Goal: Browse casually

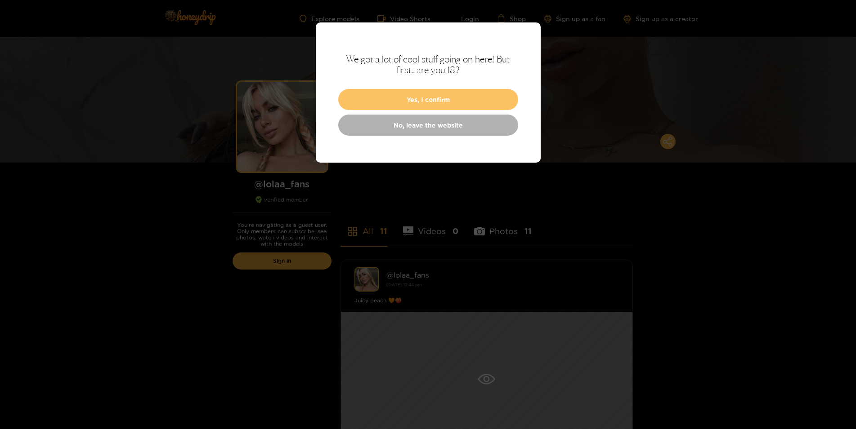
click at [468, 96] on button "Yes, I confirm" at bounding box center [428, 99] width 180 height 21
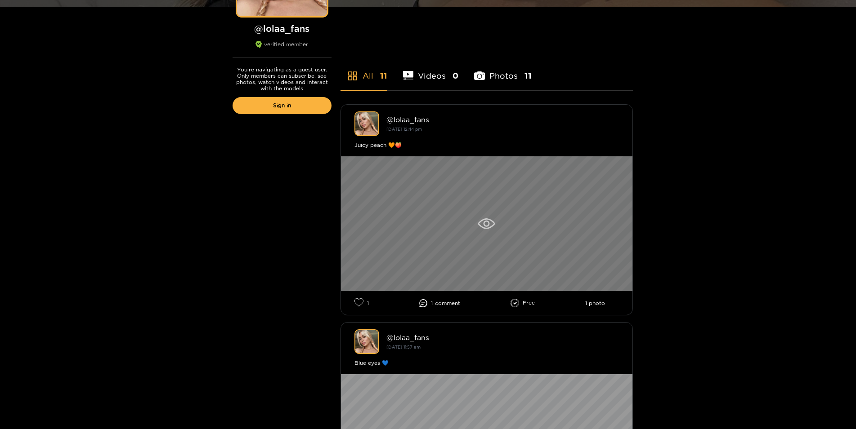
scroll to position [183, 0]
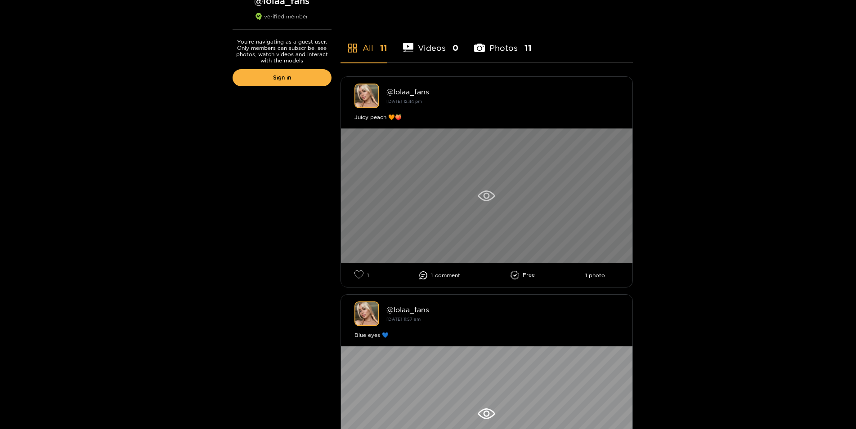
click at [511, 198] on div at bounding box center [486, 196] width 291 height 135
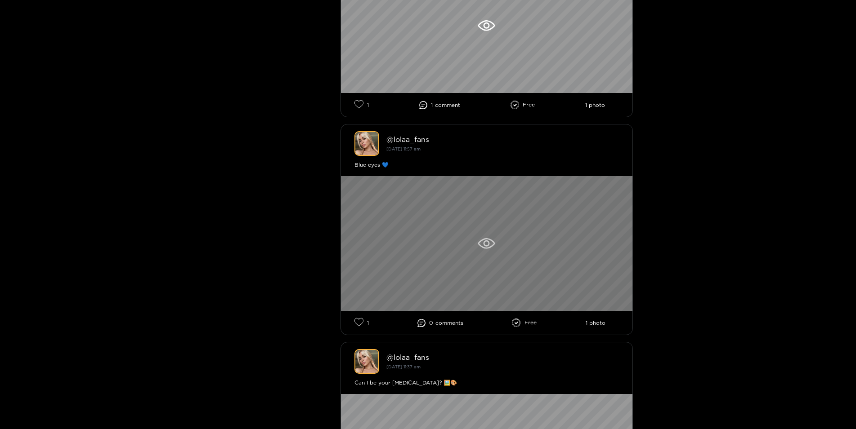
scroll to position [367, 0]
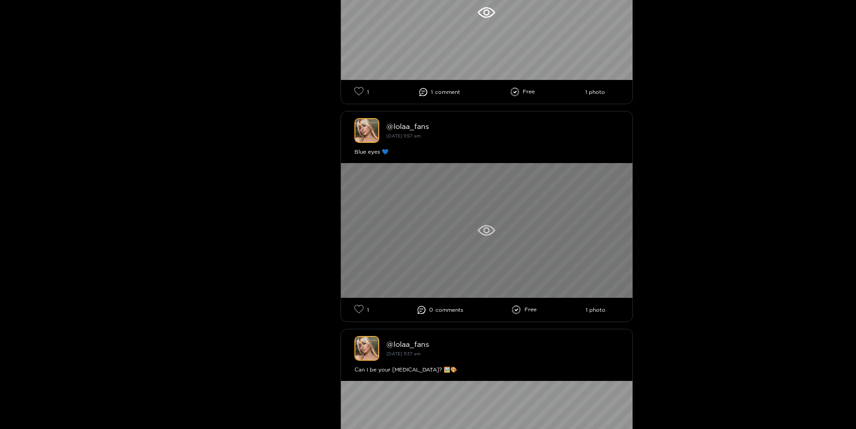
click at [508, 220] on div at bounding box center [486, 230] width 291 height 135
